Goal: Transaction & Acquisition: Purchase product/service

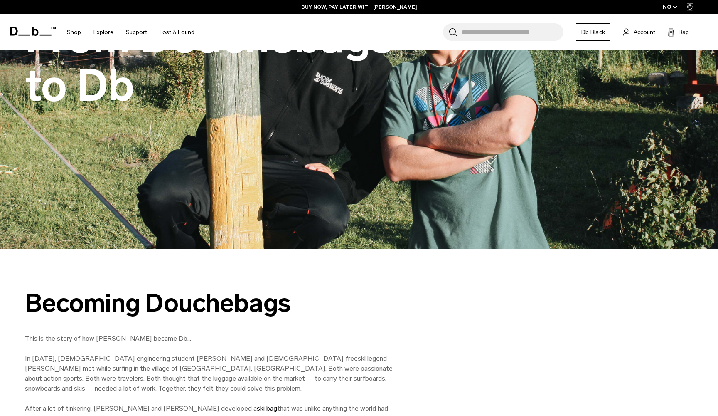
scroll to position [172, 0]
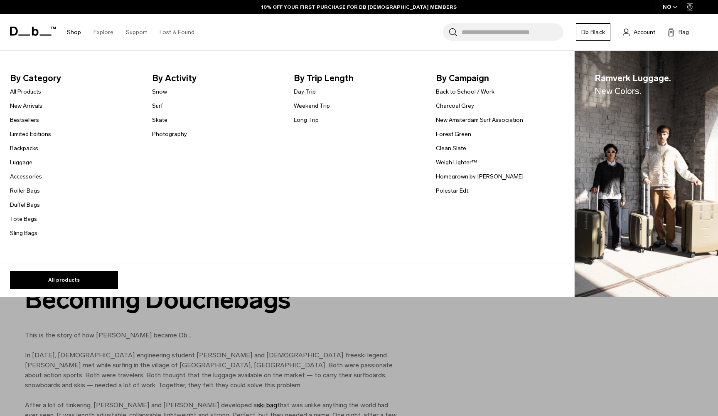
click at [32, 80] on span "By Category" at bounding box center [74, 77] width 129 height 13
click at [29, 93] on link "All Products" at bounding box center [25, 91] width 31 height 9
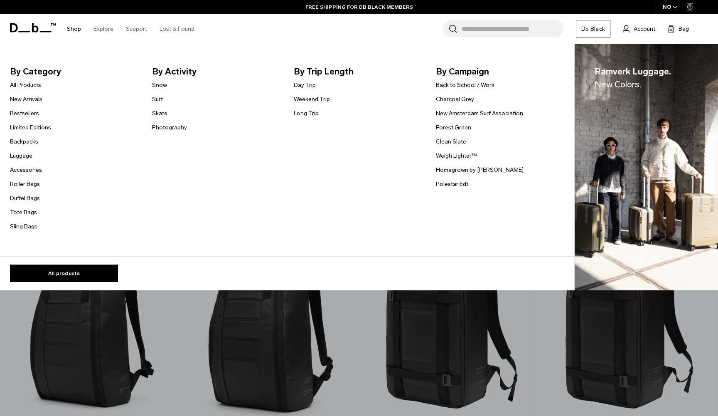
click at [70, 27] on link "Shop" at bounding box center [74, 29] width 14 height 30
click at [29, 98] on link "New Arrivals" at bounding box center [26, 99] width 32 height 9
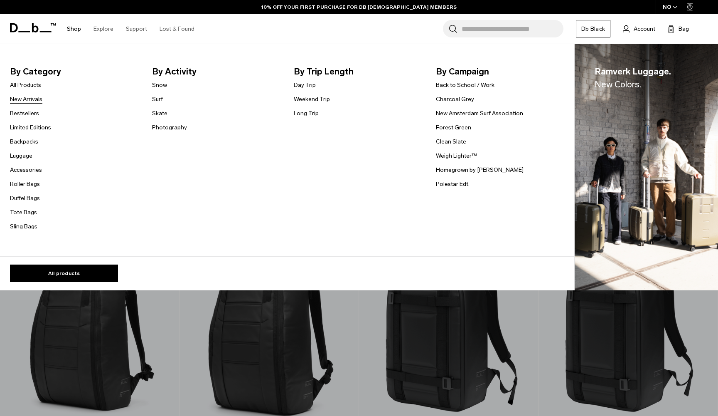
click at [28, 101] on link "New Arrivals" at bounding box center [26, 99] width 32 height 9
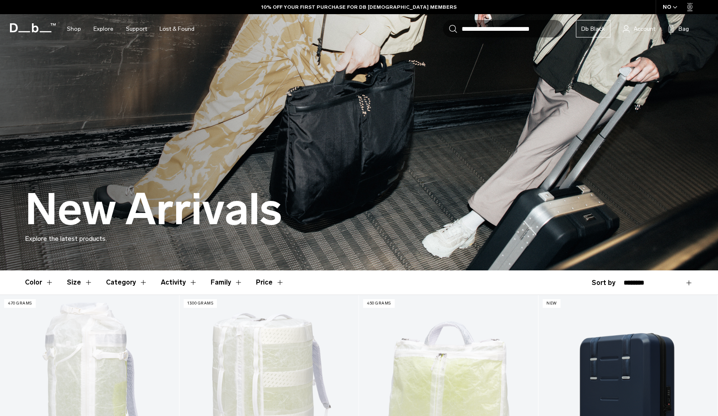
drag, startPoint x: 183, startPoint y: 200, endPoint x: 184, endPoint y: 193, distance: 7.1
click at [183, 194] on h1 "New Arrivals" at bounding box center [153, 209] width 257 height 48
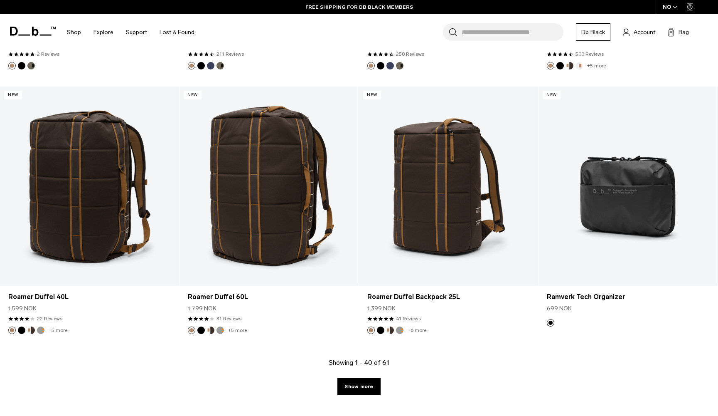
scroll to position [2587, 0]
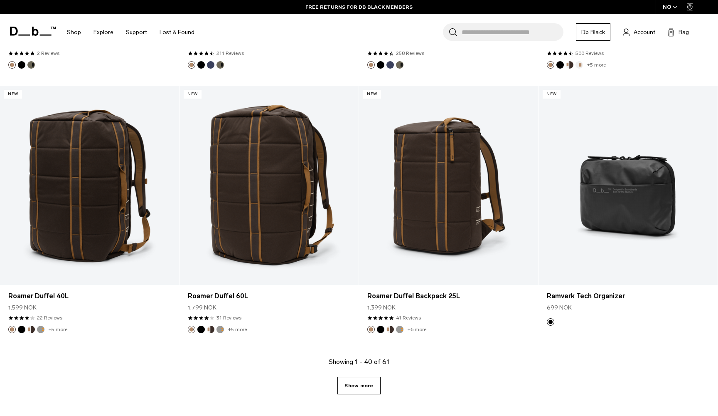
click at [362, 381] on link "Show more" at bounding box center [358, 384] width 43 height 17
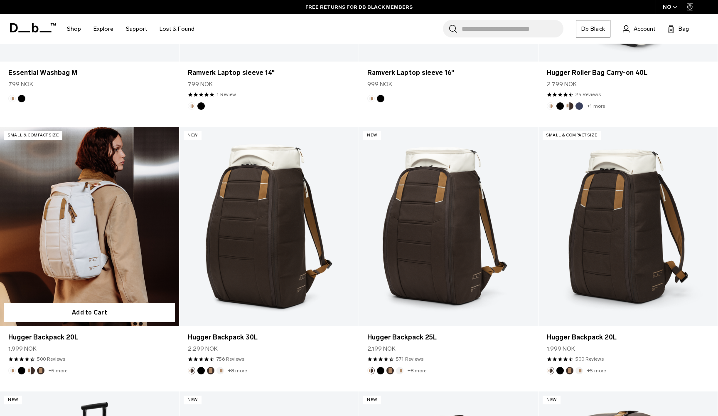
scroll to position [1482, 0]
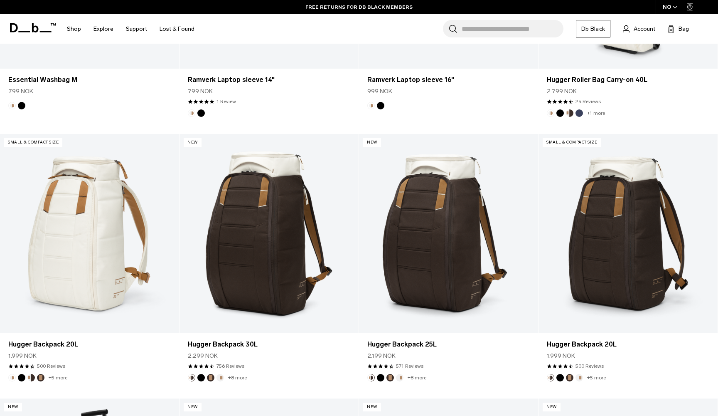
click at [29, 23] on icon at bounding box center [33, 27] width 46 height 9
